Goal: Task Accomplishment & Management: Manage account settings

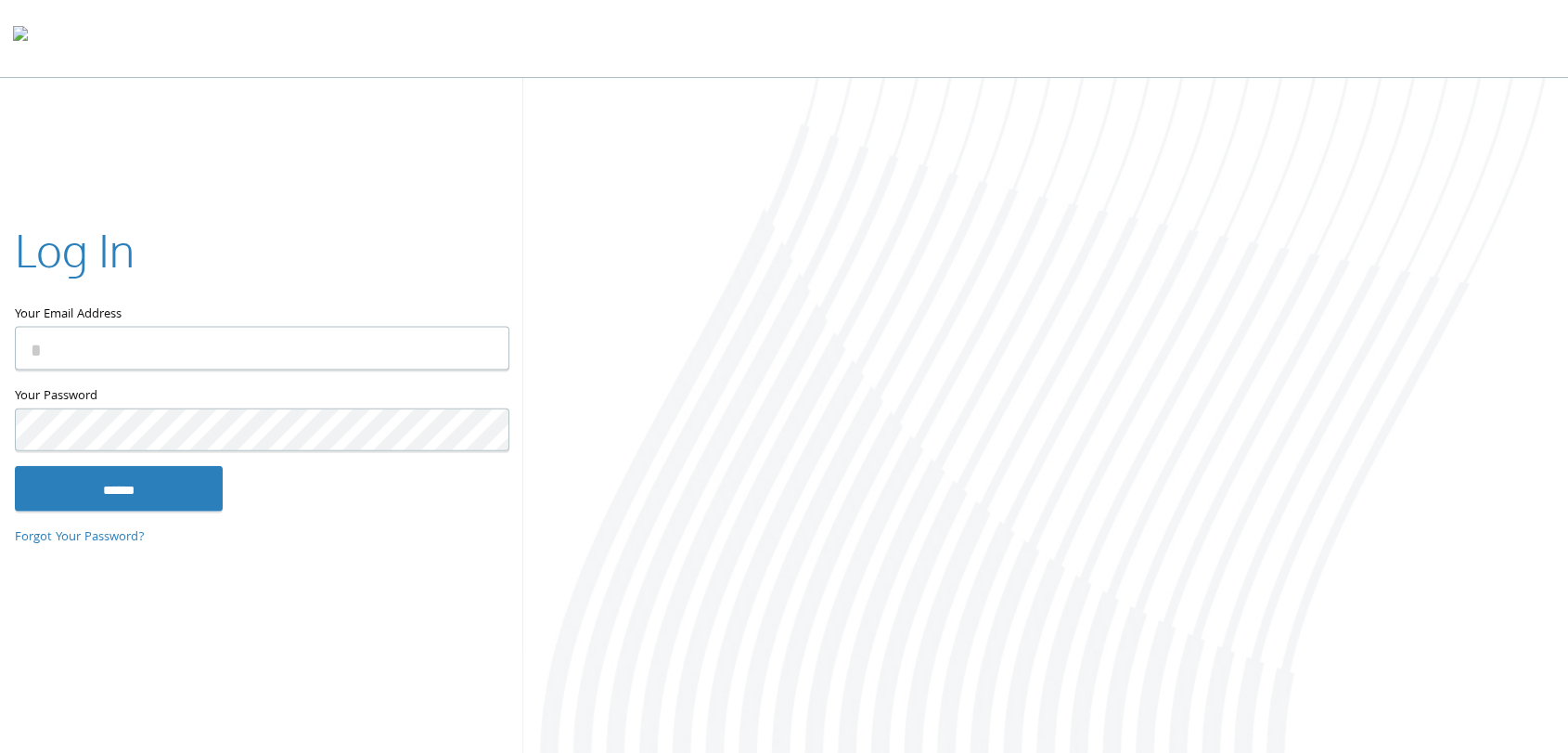
click at [255, 338] on input "Your Email Address" at bounding box center [261, 348] width 494 height 44
type input "**********"
click at [111, 508] on input "******" at bounding box center [118, 488] width 208 height 44
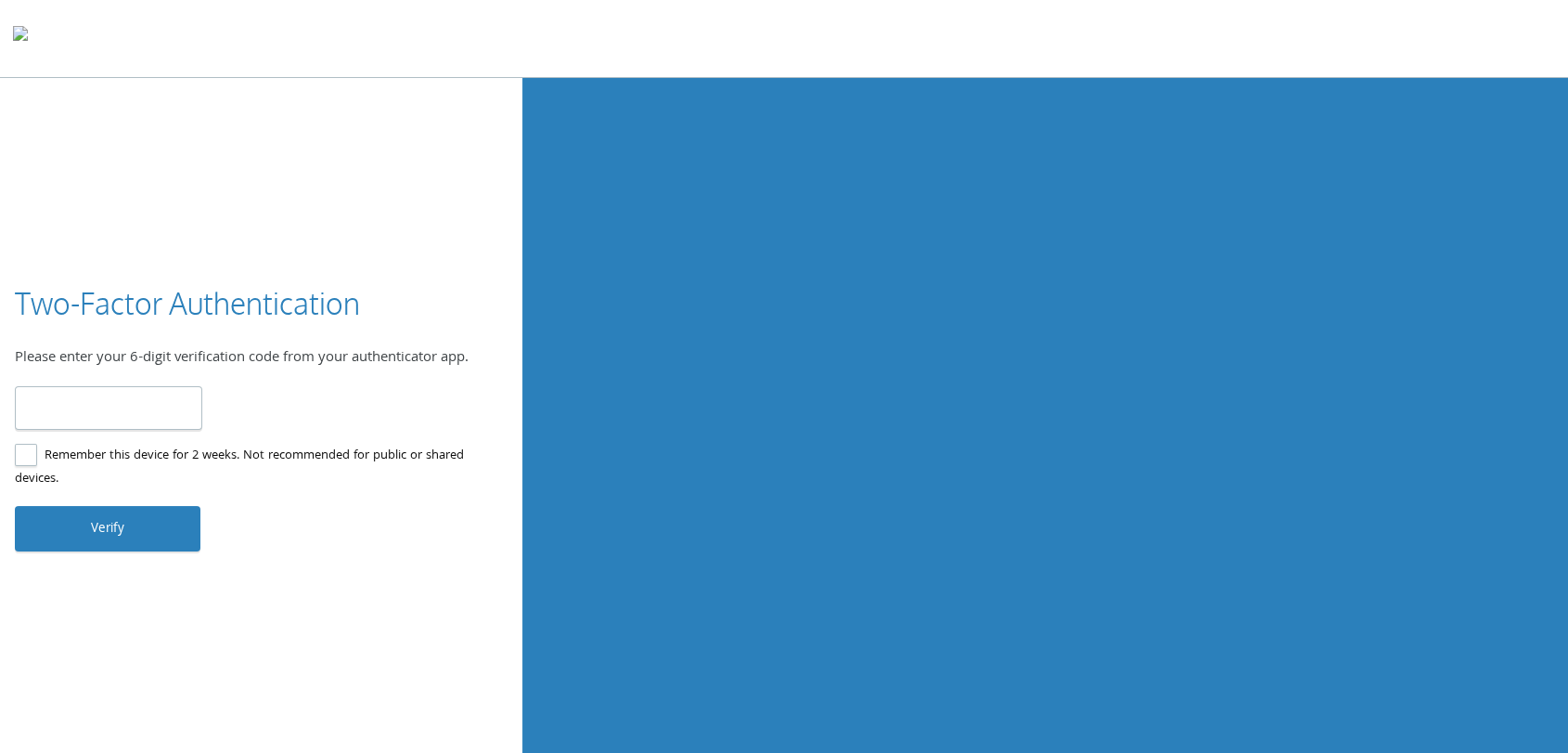
type input "******"
